Goal: Task Accomplishment & Management: Manage account settings

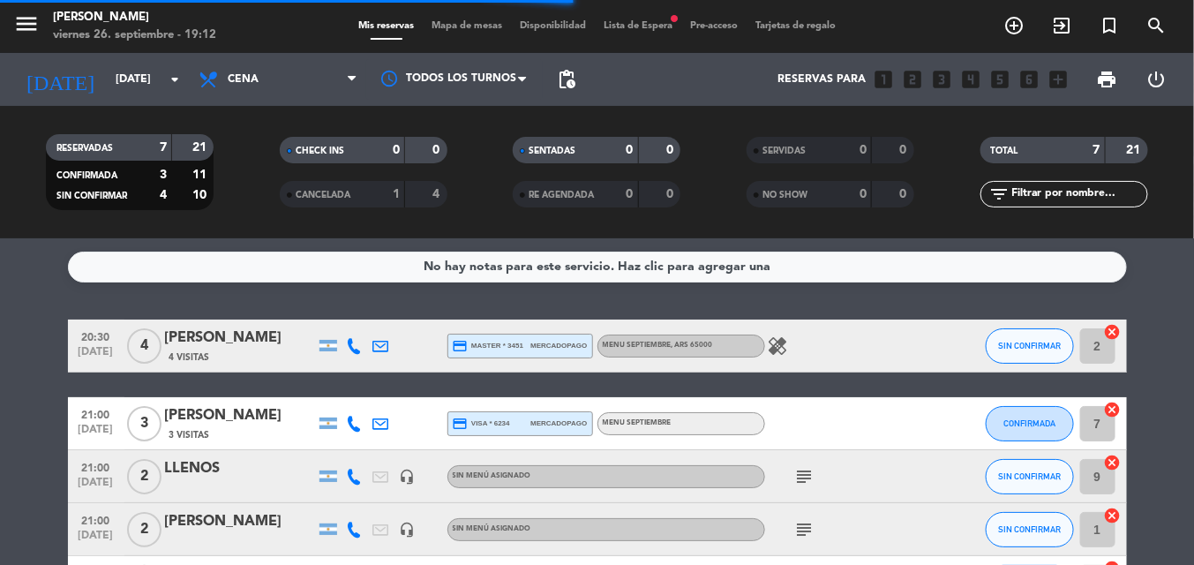
click at [0, 357] on bookings-row "20:30 [DATE] 4 [PERSON_NAME] 4 Visitas credit_card master * 3451 mercadopago ME…" at bounding box center [597, 530] width 1194 height 420
click at [775, 351] on icon "healing" at bounding box center [778, 345] width 21 height 21
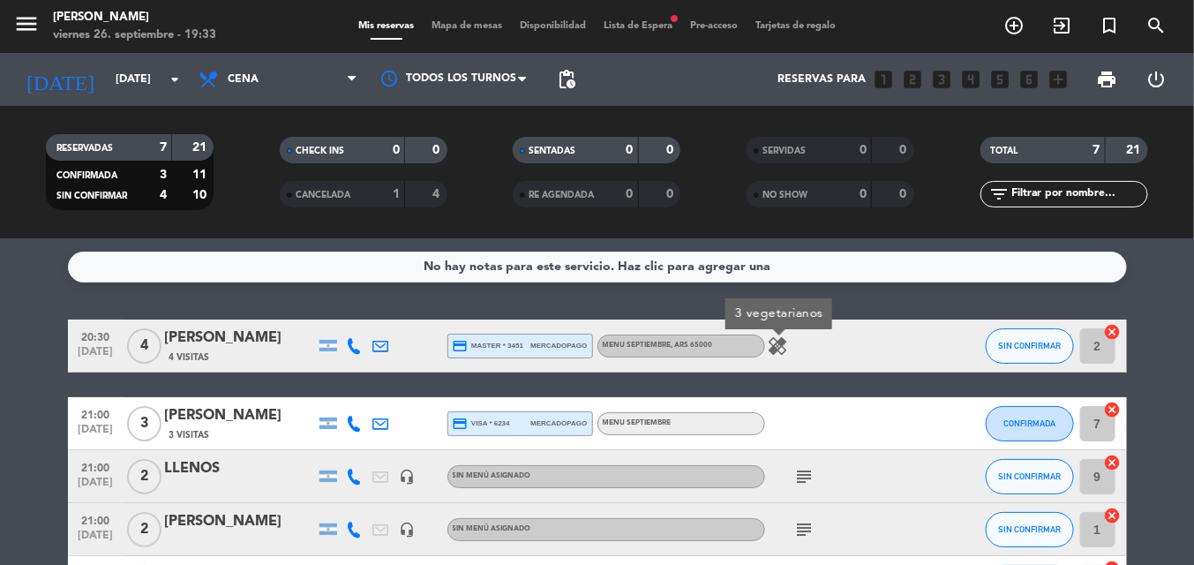
click at [726, 378] on div "20:30 [DATE] 4 [PERSON_NAME] 4 Visitas credit_card master * 3451 mercadopago ME…" at bounding box center [597, 530] width 1059 height 420
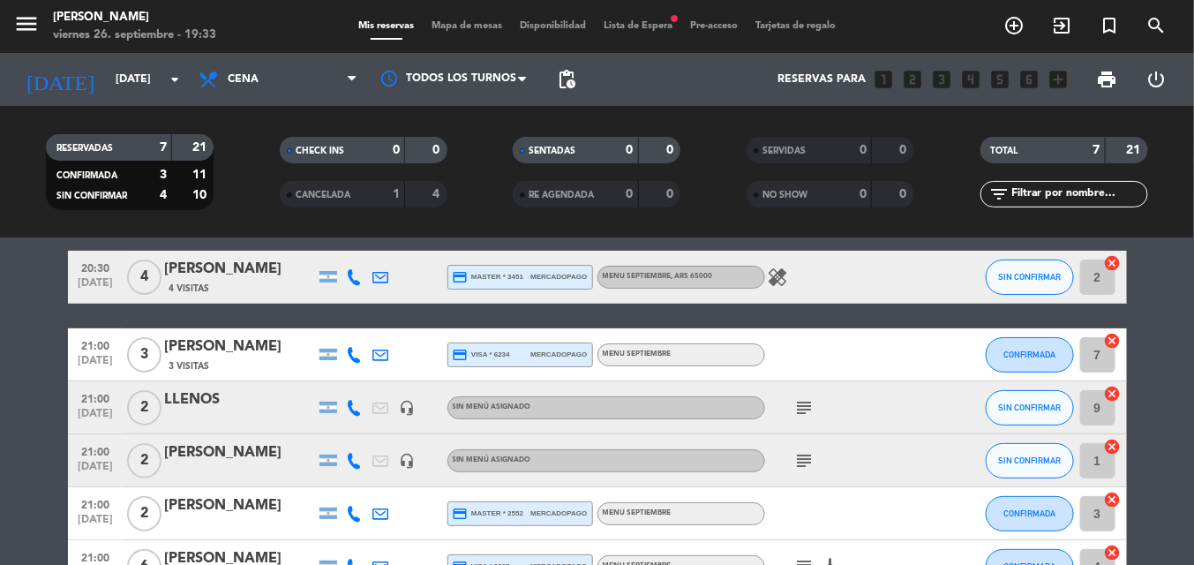
scroll to position [104, 0]
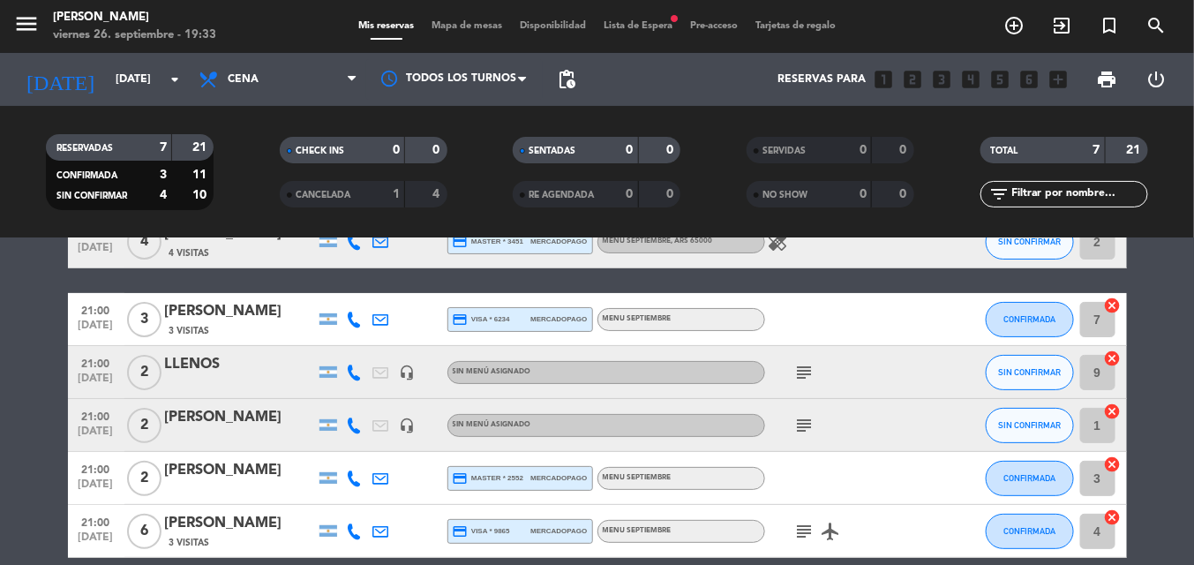
click at [267, 445] on div "21:00 [DATE] 2 [PERSON_NAME] headset_mic Sin menú asignado subject SIN CONFIRMA…" at bounding box center [597, 425] width 1059 height 53
click at [52, 462] on bookings-row "20:30 [DATE] 4 [PERSON_NAME] 4 Visitas credit_card master * 3451 mercadopago ME…" at bounding box center [597, 425] width 1194 height 420
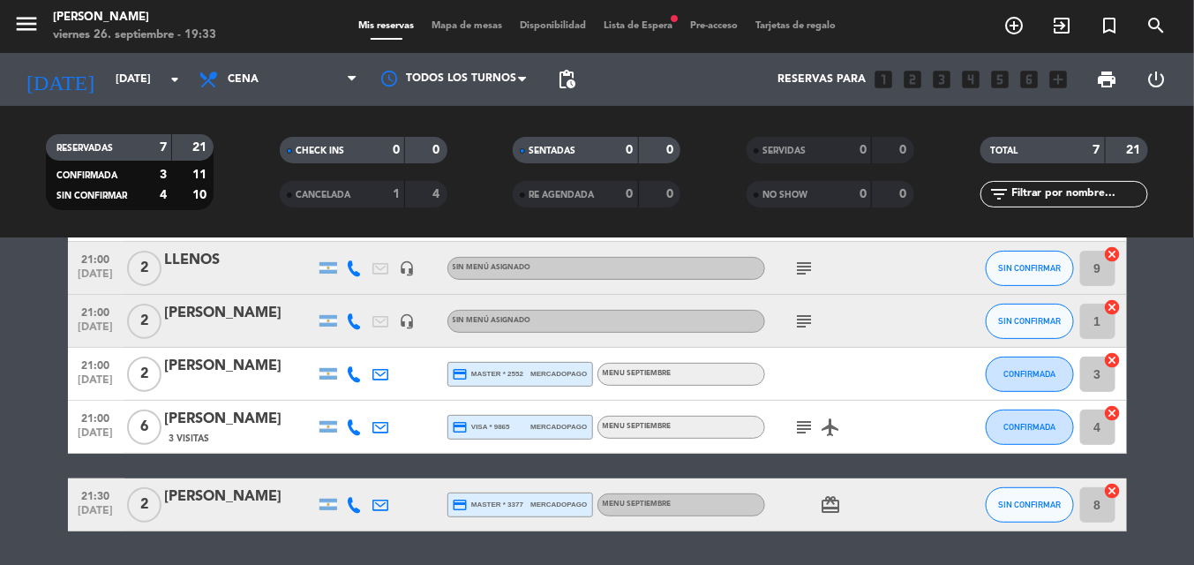
scroll to position [244, 0]
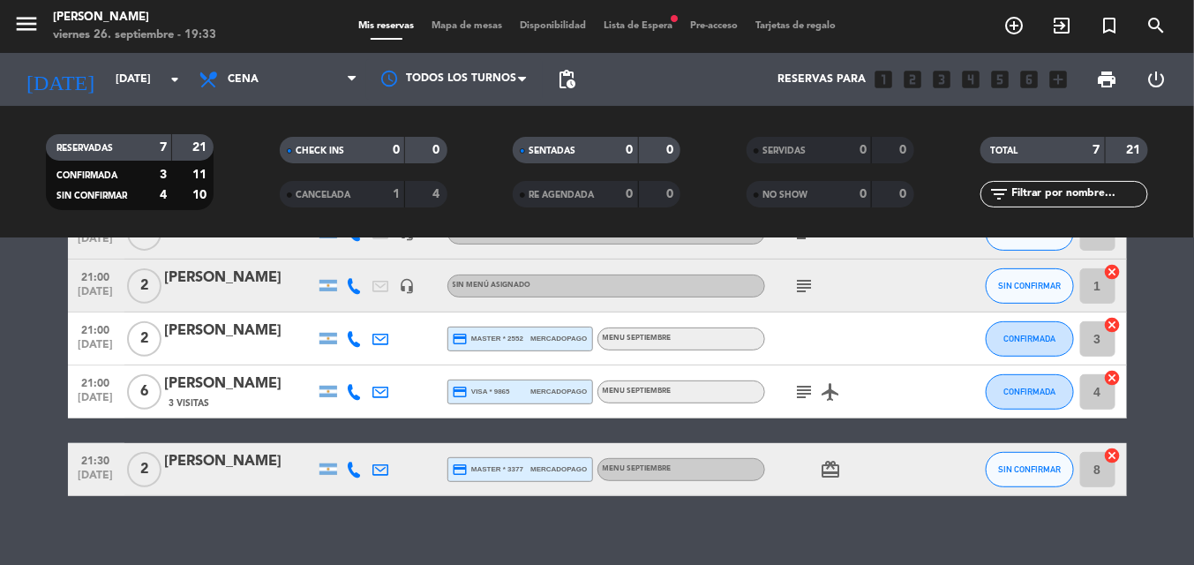
drag, startPoint x: 613, startPoint y: 520, endPoint x: 525, endPoint y: 503, distance: 89.8
click at [525, 503] on div "No hay notas para este servicio. Haz clic para agregar una 20:30 [DATE] 4 [PERS…" at bounding box center [597, 401] width 1194 height 327
click at [830, 388] on icon "airplanemode_active" at bounding box center [831, 391] width 21 height 21
click at [831, 466] on icon "card_giftcard" at bounding box center [831, 469] width 21 height 21
click at [838, 530] on div "No hay notas para este servicio. Haz clic para agregar una 20:30 [DATE] 4 [PERS…" at bounding box center [597, 401] width 1194 height 327
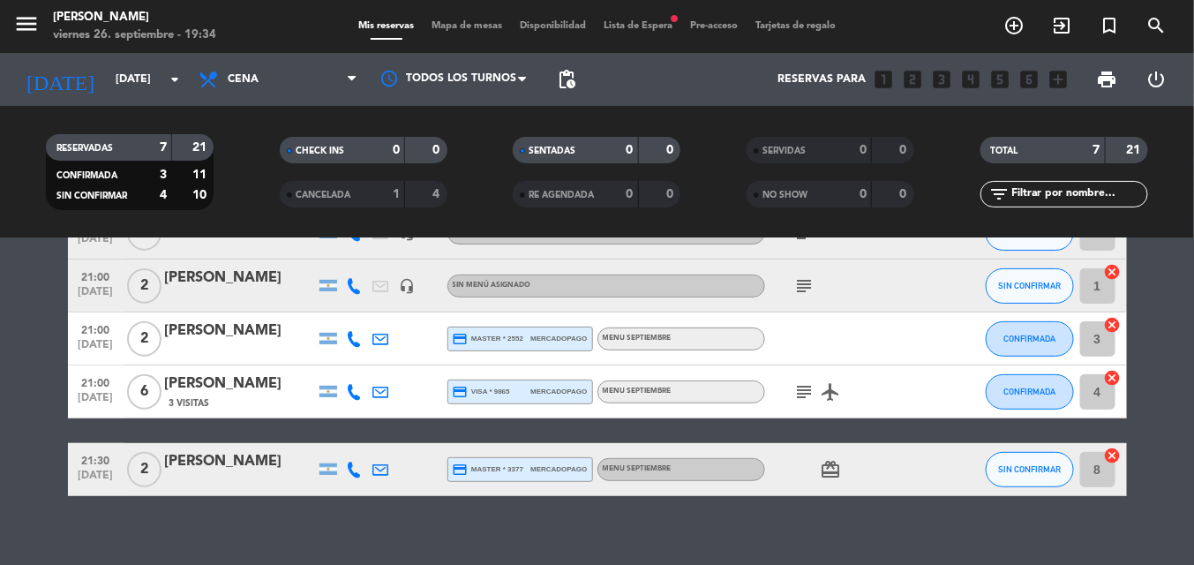
click at [834, 471] on icon "card_giftcard" at bounding box center [831, 469] width 21 height 21
click at [828, 394] on icon "airplanemode_active" at bounding box center [831, 391] width 21 height 21
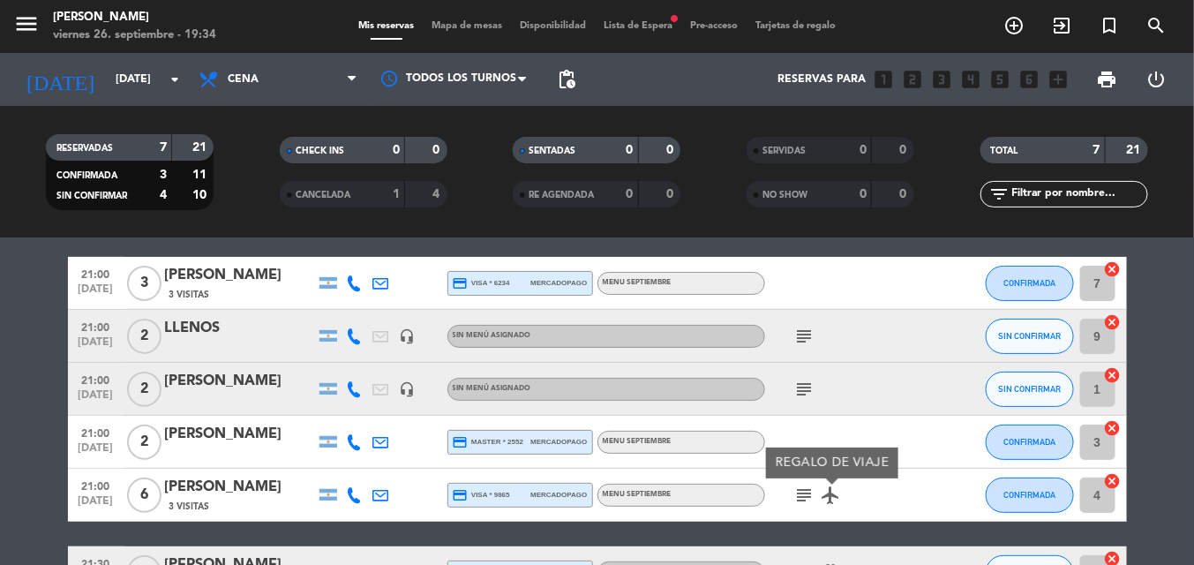
scroll to position [139, 0]
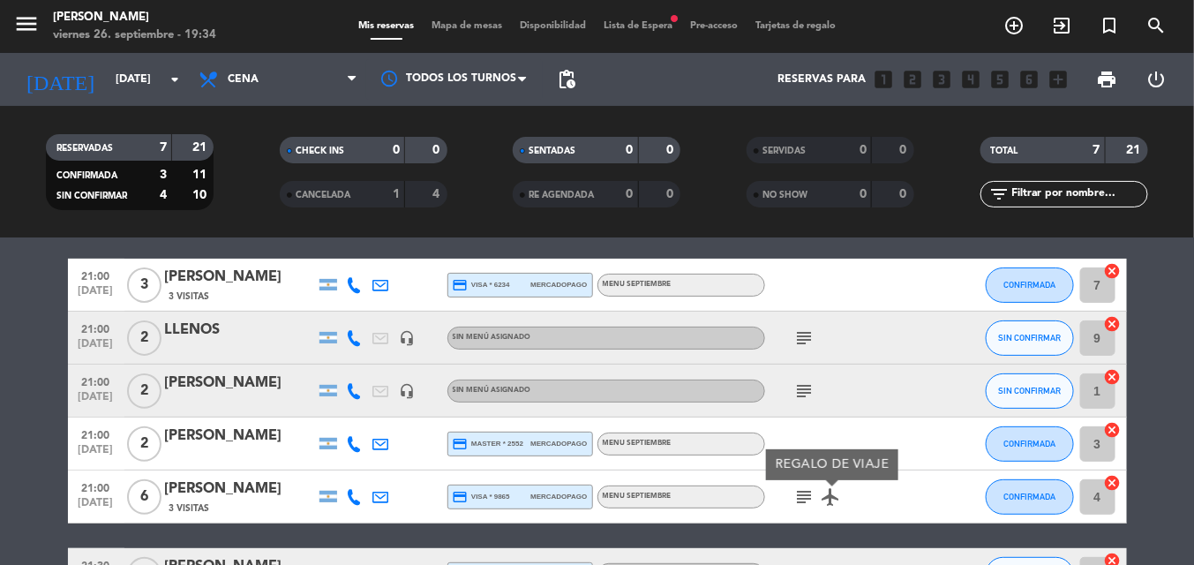
click at [792, 380] on span "subject" at bounding box center [805, 390] width 26 height 21
click at [794, 385] on icon "subject" at bounding box center [804, 390] width 21 height 21
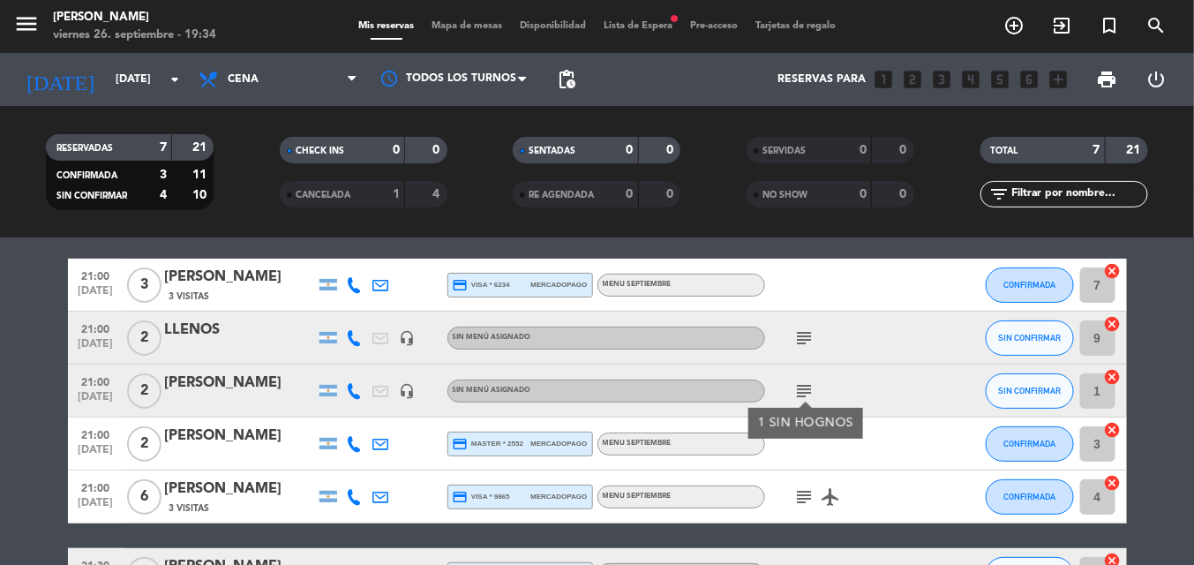
click at [803, 336] on icon "subject" at bounding box center [804, 337] width 21 height 21
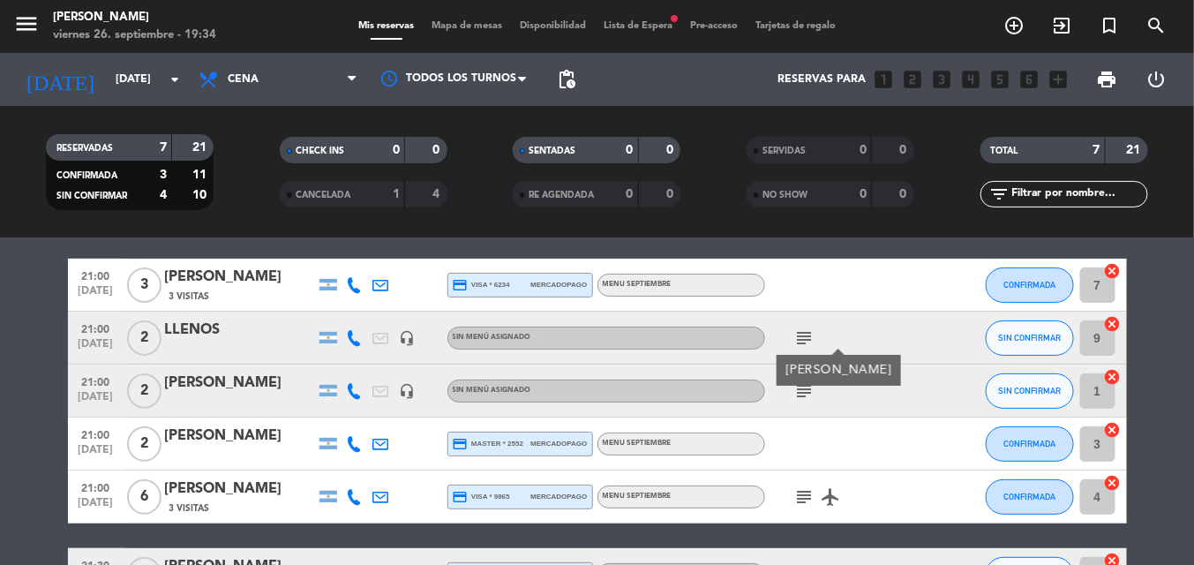
click at [796, 490] on icon "subject" at bounding box center [804, 496] width 21 height 21
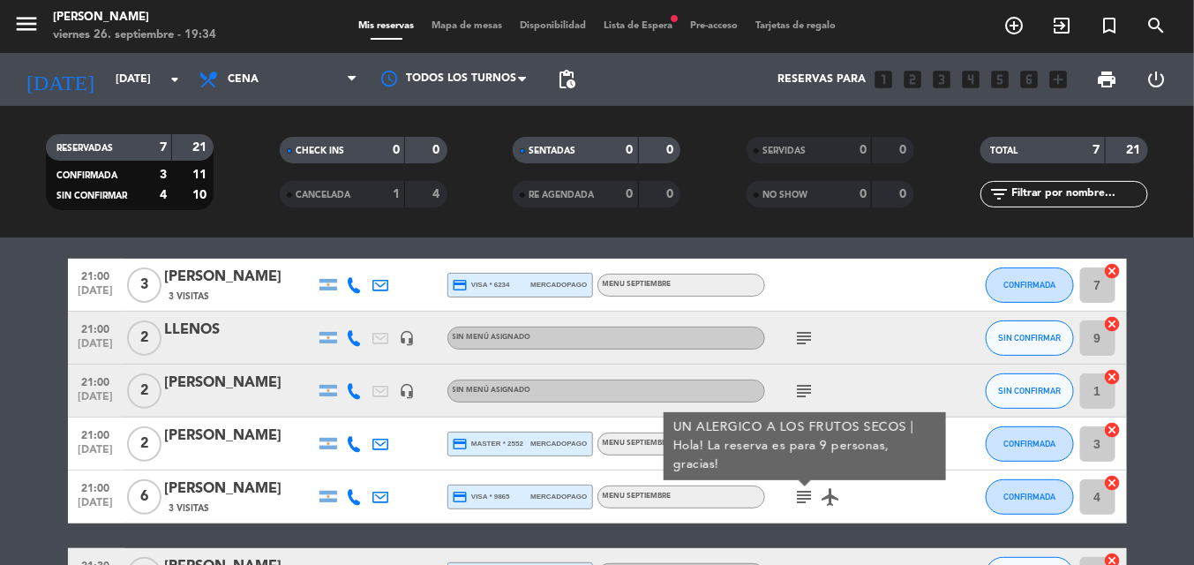
click at [1143, 337] on bookings-row "20:30 [DATE] 4 [PERSON_NAME] 4 Visitas credit_card master * 3451 mercadopago ME…" at bounding box center [597, 391] width 1194 height 420
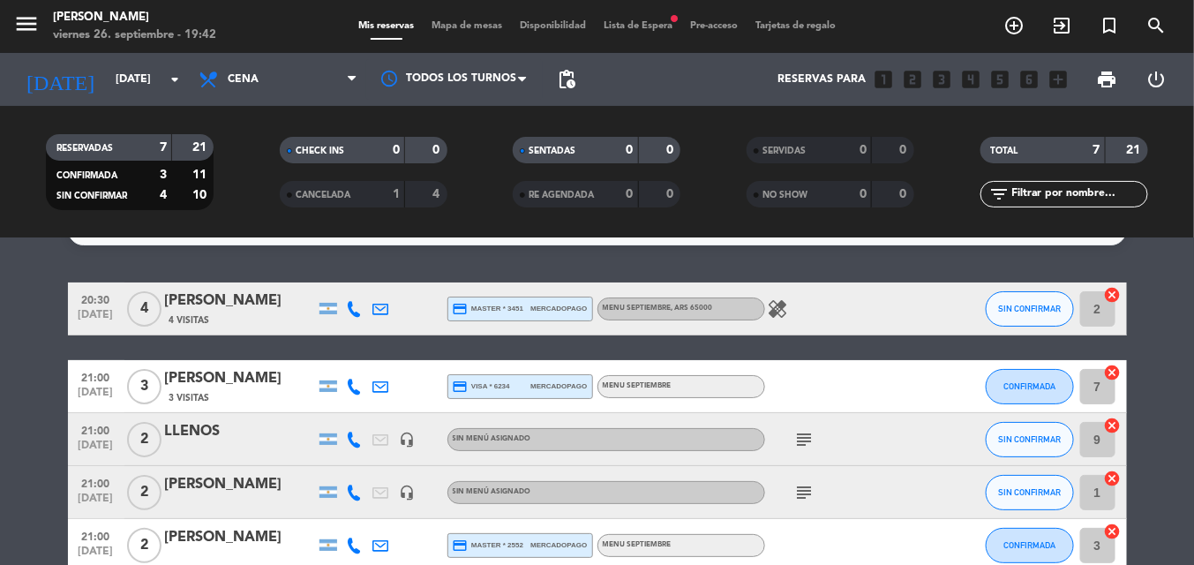
scroll to position [26, 0]
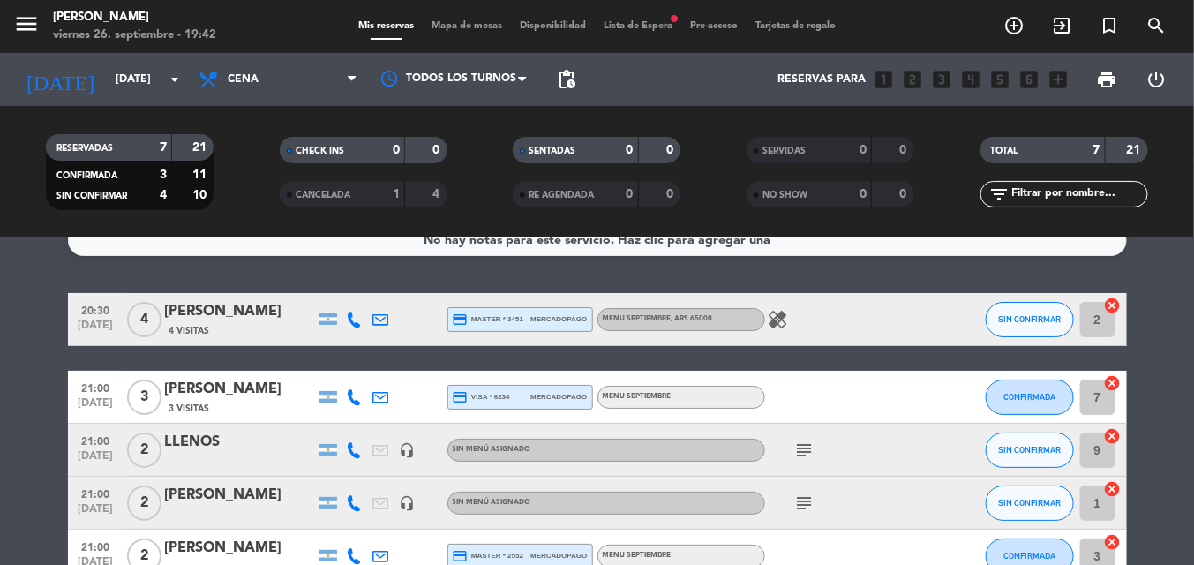
click at [787, 320] on icon "healing" at bounding box center [778, 319] width 21 height 21
click at [840, 321] on div "healing 3 vegetarianos" at bounding box center [844, 319] width 159 height 52
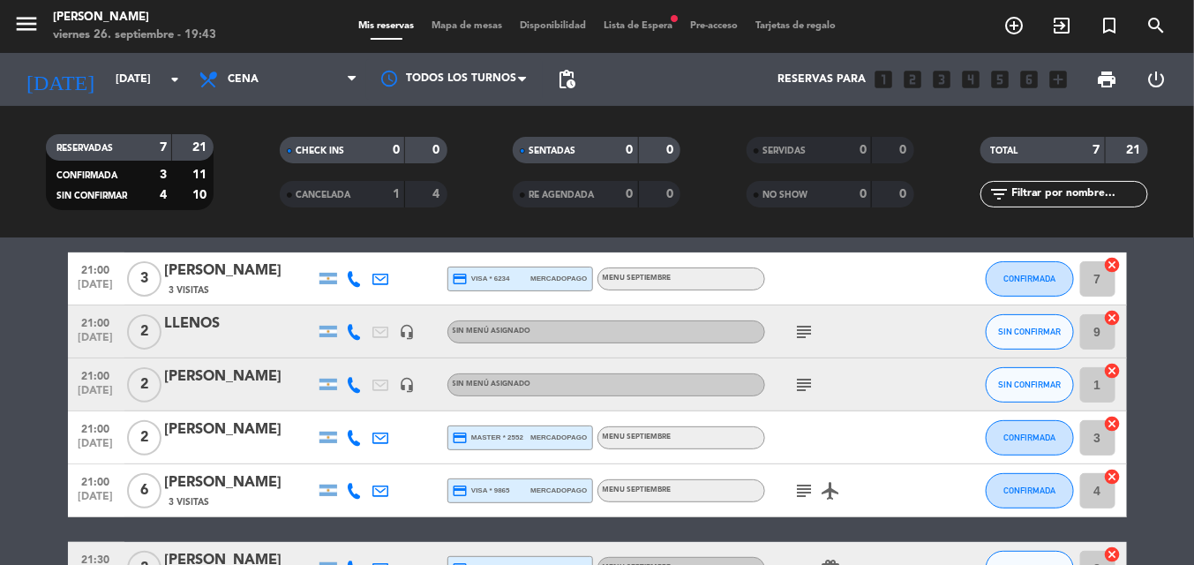
scroll to position [147, 0]
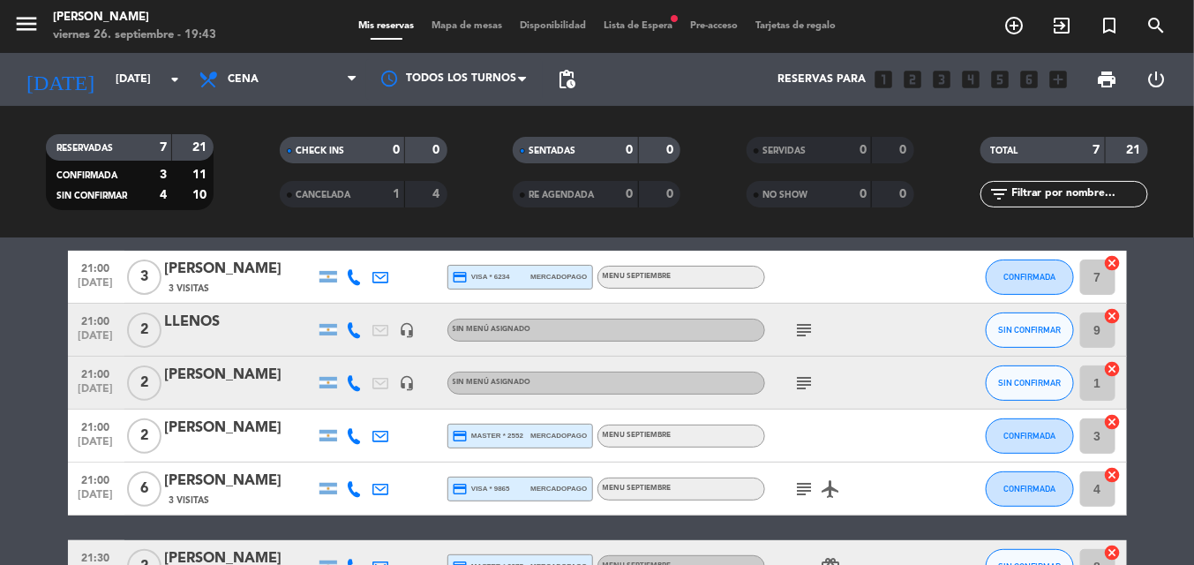
click at [798, 337] on icon "subject" at bounding box center [804, 330] width 21 height 21
click at [809, 382] on icon "subject" at bounding box center [804, 382] width 21 height 21
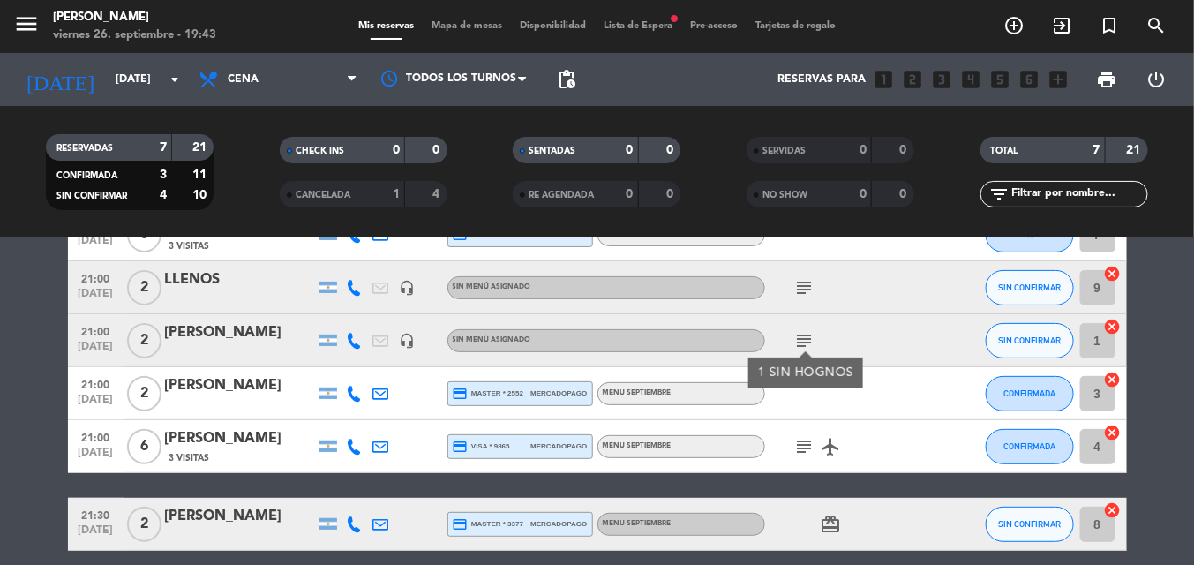
scroll to position [195, 0]
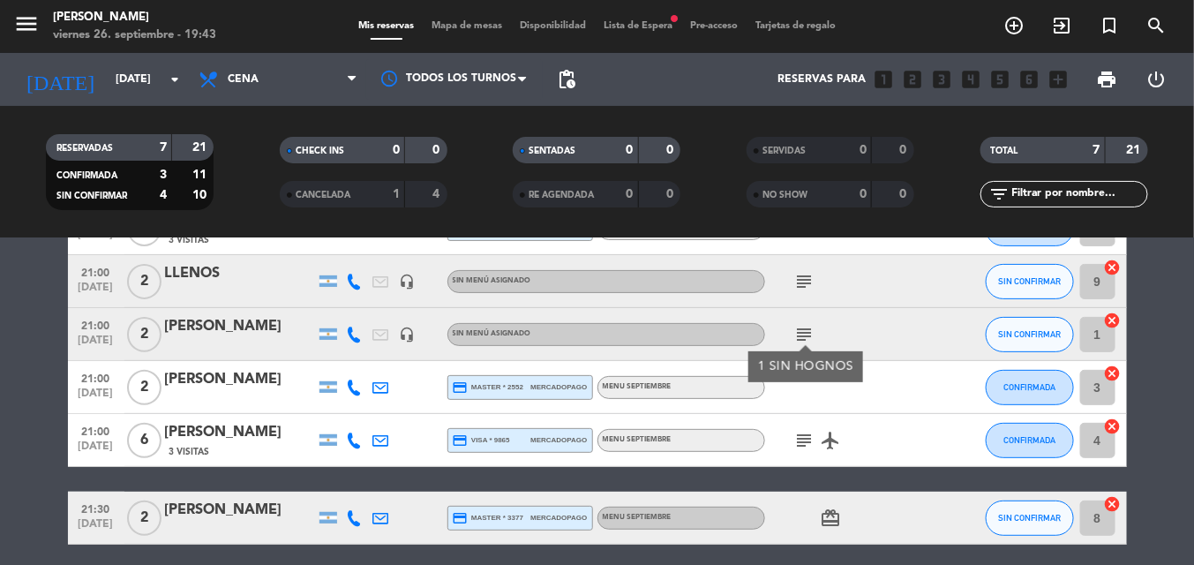
click at [809, 382] on div at bounding box center [844, 387] width 159 height 52
click at [801, 440] on icon "subject" at bounding box center [804, 440] width 21 height 21
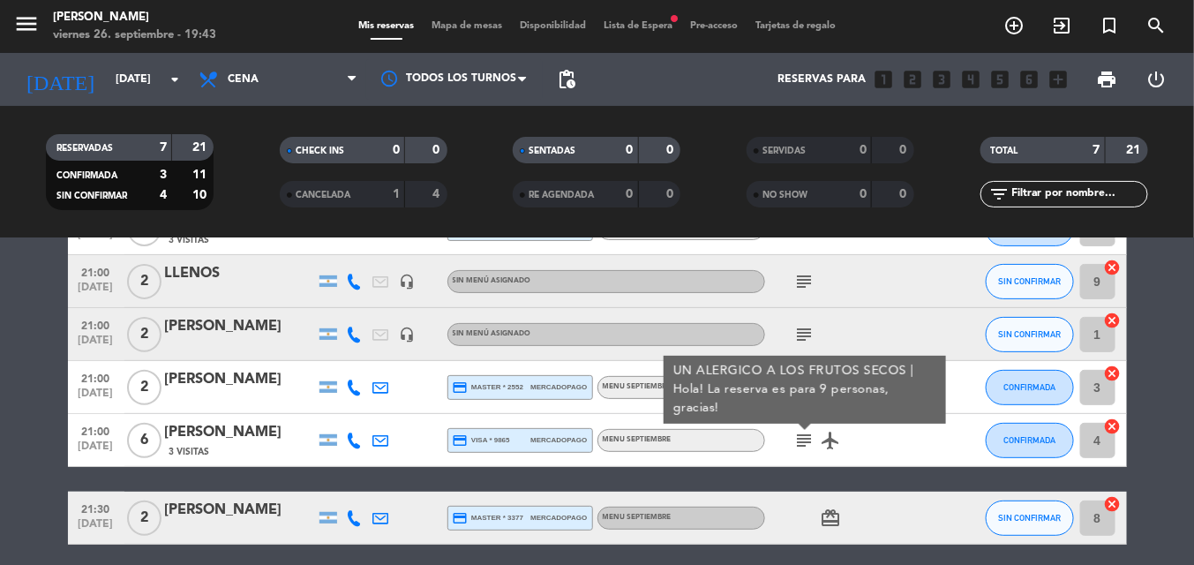
click at [821, 444] on icon "airplanemode_active" at bounding box center [831, 440] width 21 height 21
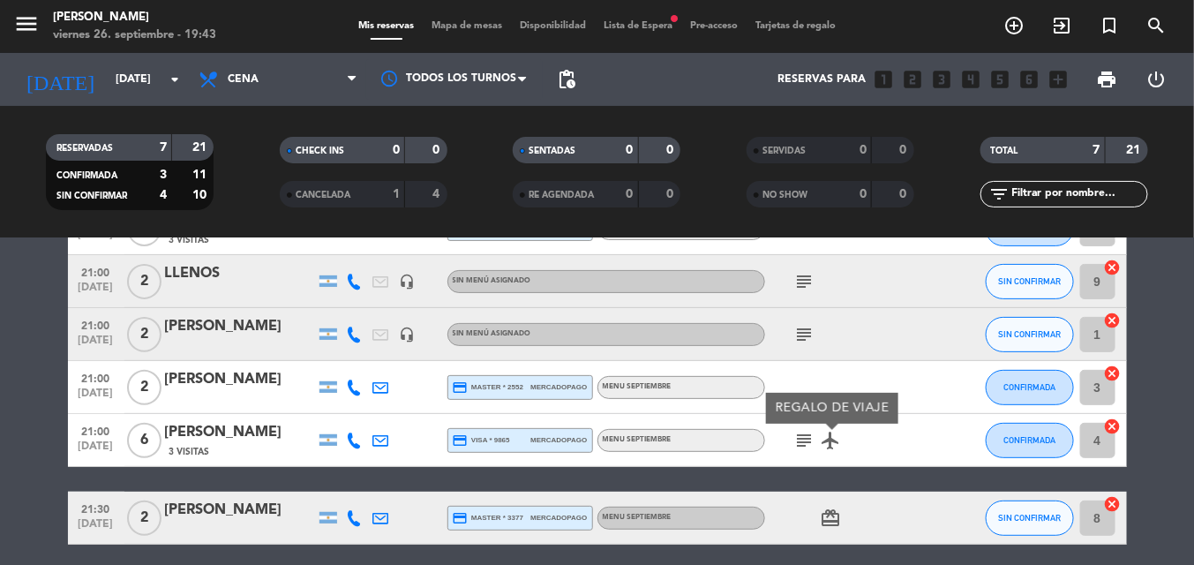
scroll to position [235, 0]
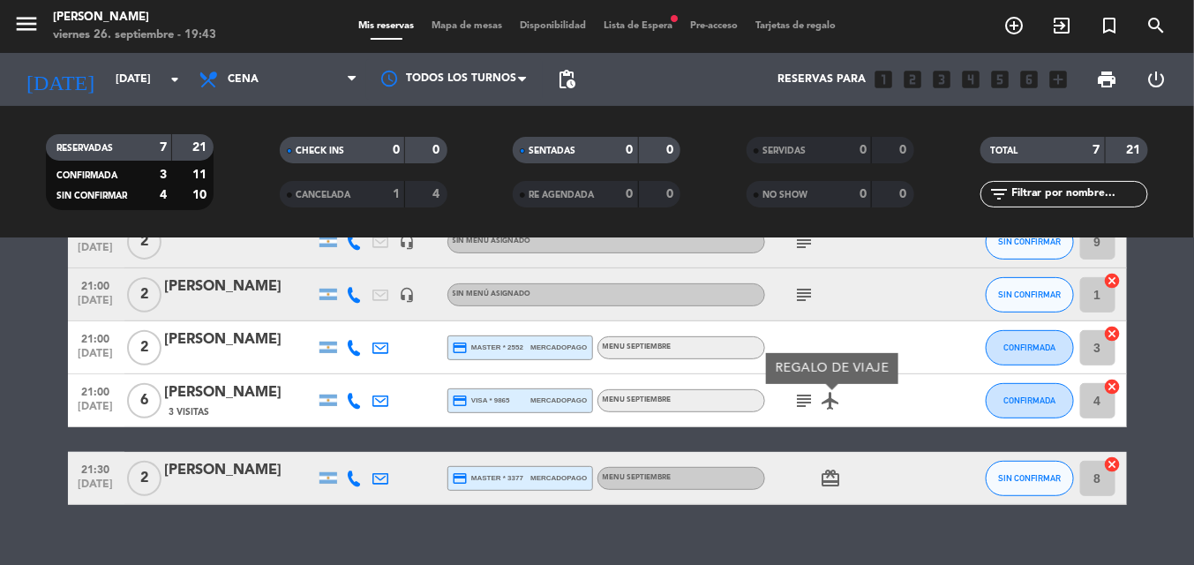
click at [824, 468] on icon "card_giftcard" at bounding box center [831, 478] width 21 height 21
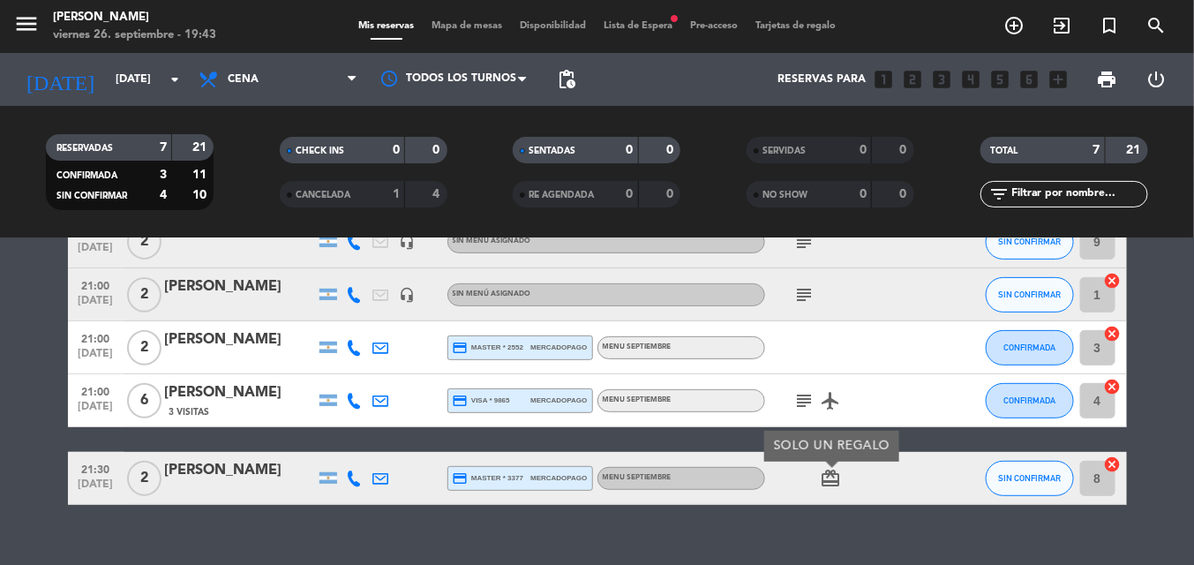
click at [844, 386] on div "subject airplanemode_active" at bounding box center [844, 400] width 159 height 52
